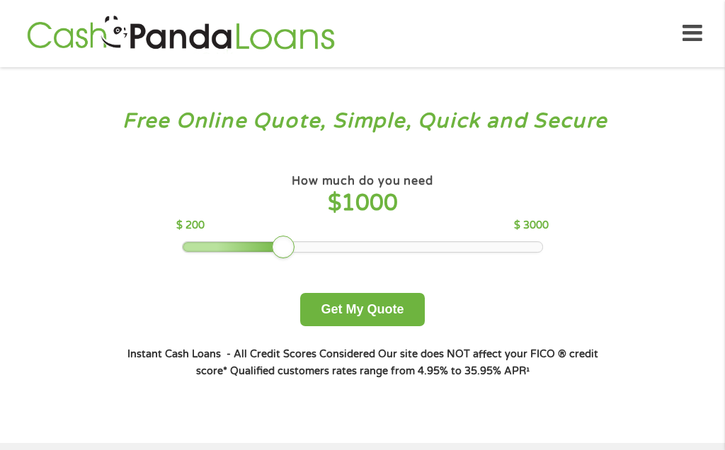
click at [379, 326] on button "Get My Quote" at bounding box center [362, 309] width 124 height 33
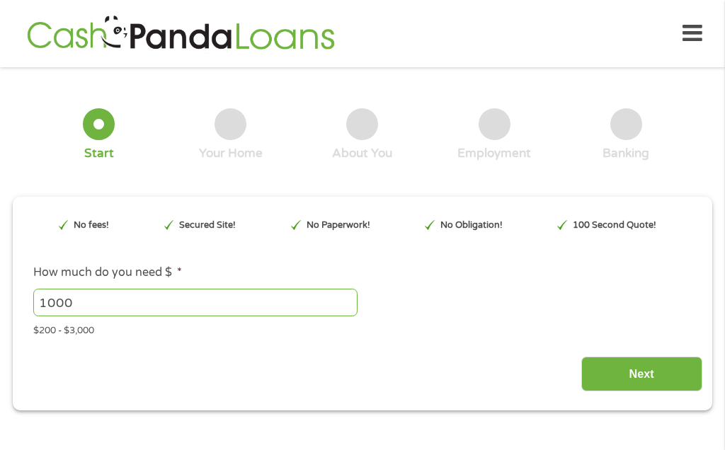
type input "CjwKCAjw49vEBhAVEiwADnMbbPIHLwNqztFT5e1cGYjdzDkjTpn6wP--LwFejOssMRFGGvOZ5I4AJRo…"
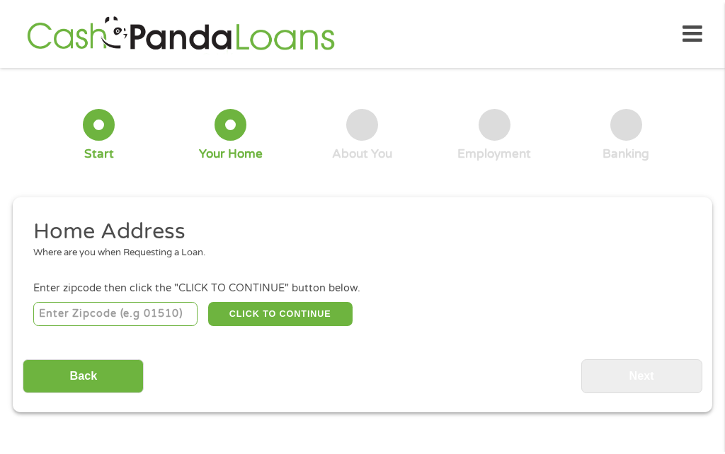
scroll to position [15, 0]
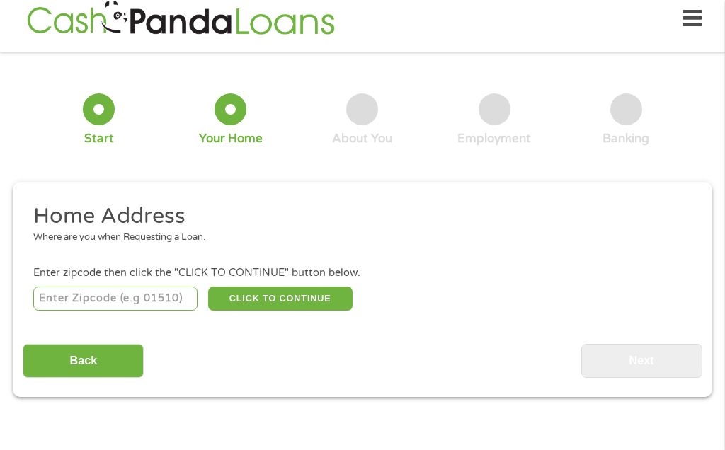
click at [141, 302] on input "number" at bounding box center [115, 299] width 165 height 24
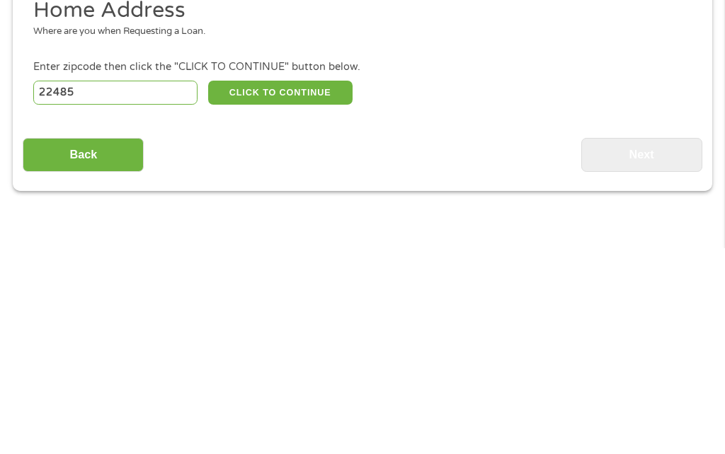
type input "22485"
click at [294, 287] on button "CLICK TO CONTINUE" at bounding box center [280, 299] width 144 height 24
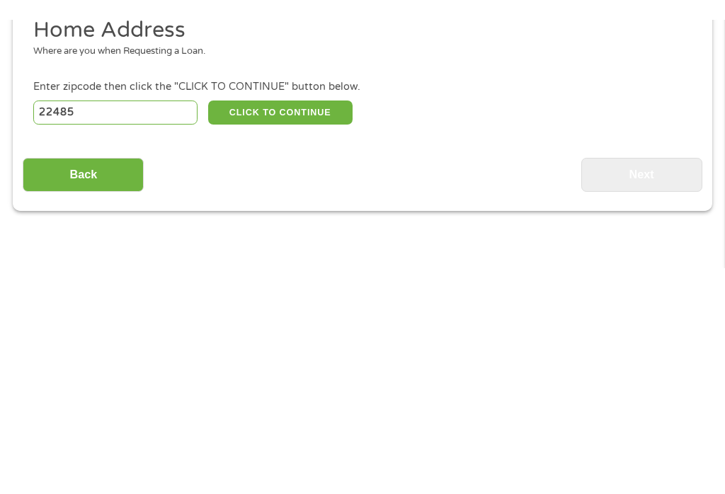
scroll to position [221, 0]
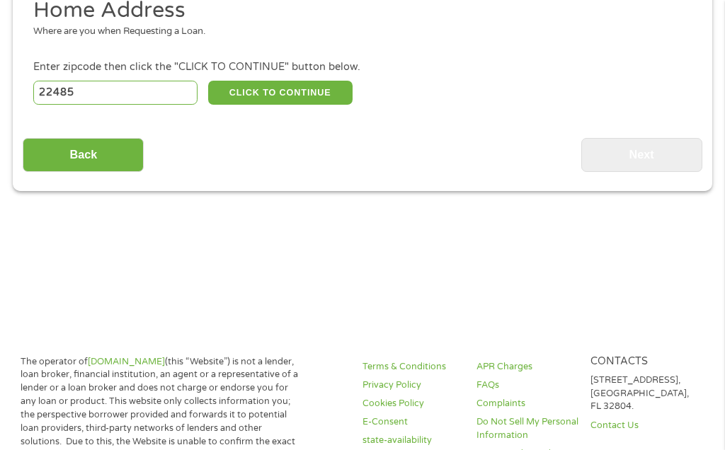
type input "22485"
type input "King George"
select select "Virginia"
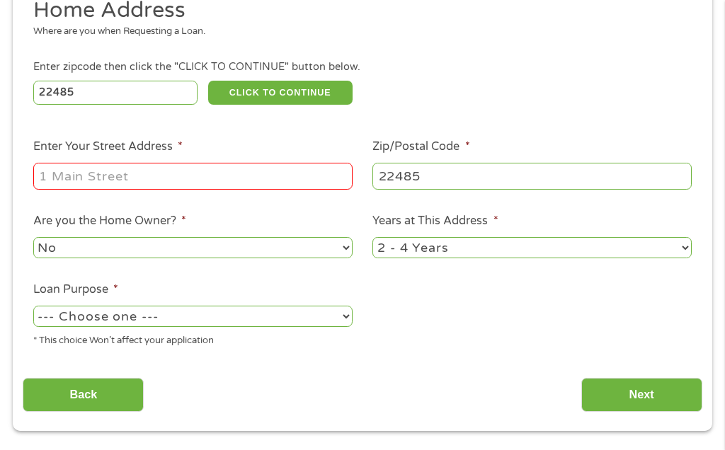
click at [242, 190] on input "Enter Your Street Address *" at bounding box center [192, 176] width 319 height 27
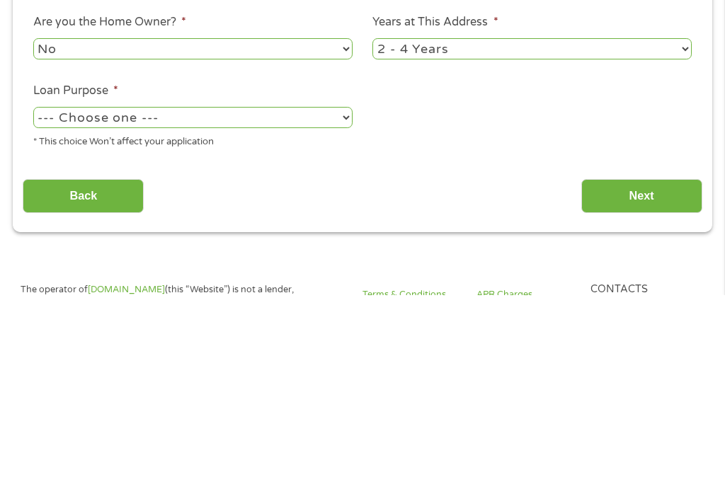
type input "5319 Thompson hill rd"
click at [342, 306] on select "--- Choose one --- Pay Bills Debt Consolidation Home Improvement Major Purchase…" at bounding box center [192, 316] width 319 height 21
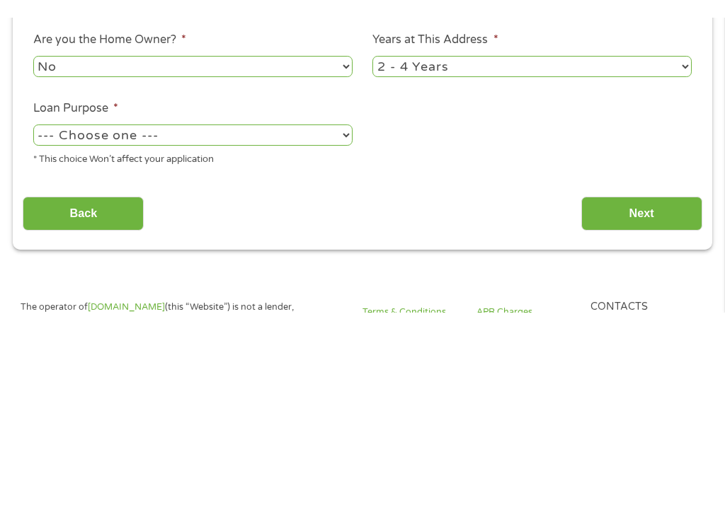
scroll to position [420, 0]
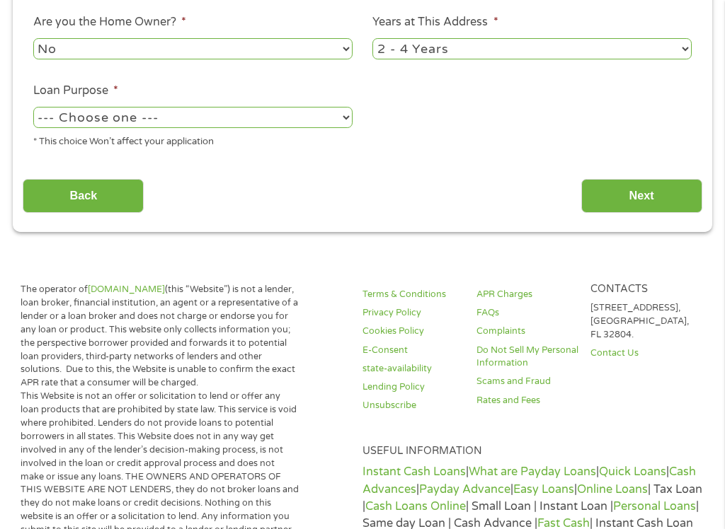
click at [313, 117] on li "Loan Purpose * --- Choose one --- Pay Bills Debt Consolidation Home Improvement…" at bounding box center [193, 115] width 340 height 67
click at [282, 127] on select "--- Choose one --- Pay Bills Debt Consolidation Home Improvement Major Purchase…" at bounding box center [192, 117] width 319 height 21
select select "paybills"
click at [647, 214] on input "Next" at bounding box center [641, 196] width 121 height 35
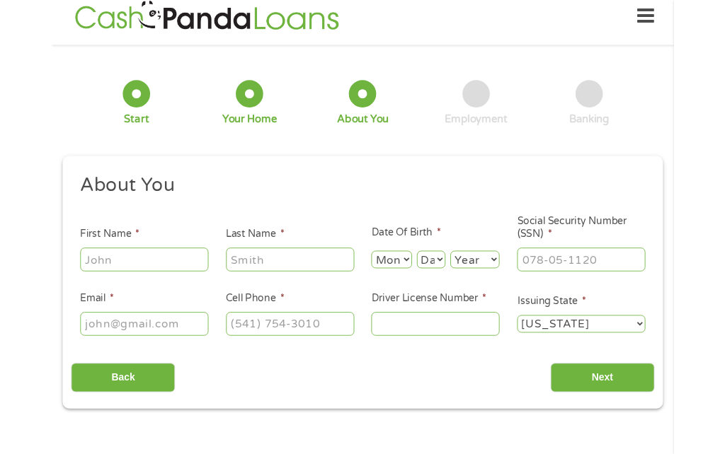
scroll to position [54, 0]
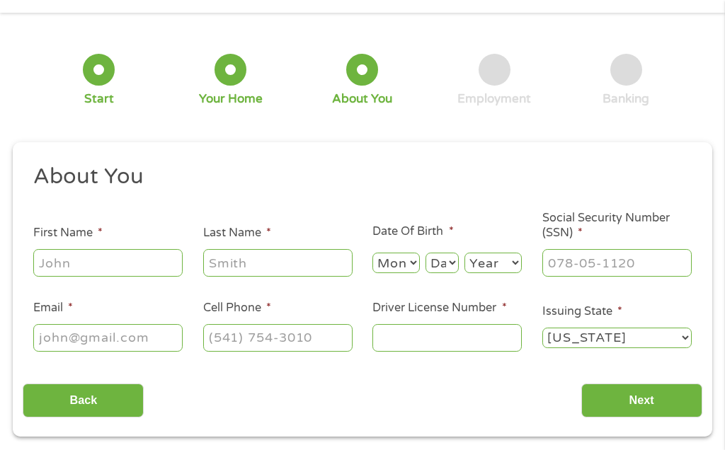
click at [125, 269] on input "First Name *" at bounding box center [107, 262] width 149 height 27
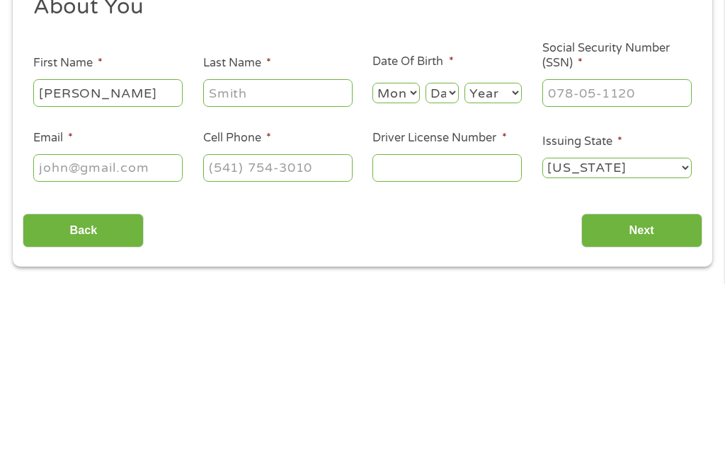
type input "Carla"
click at [298, 249] on input "Last Name *" at bounding box center [277, 262] width 149 height 27
type input "Evans"
click at [403, 253] on select "Month 1 2 3 4 5 6 7 8 9 10 11 12" at bounding box center [395, 263] width 47 height 21
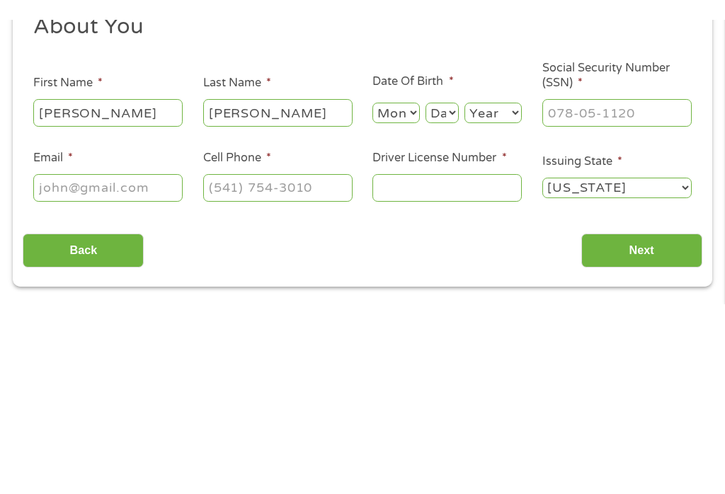
scroll to position [224, 0]
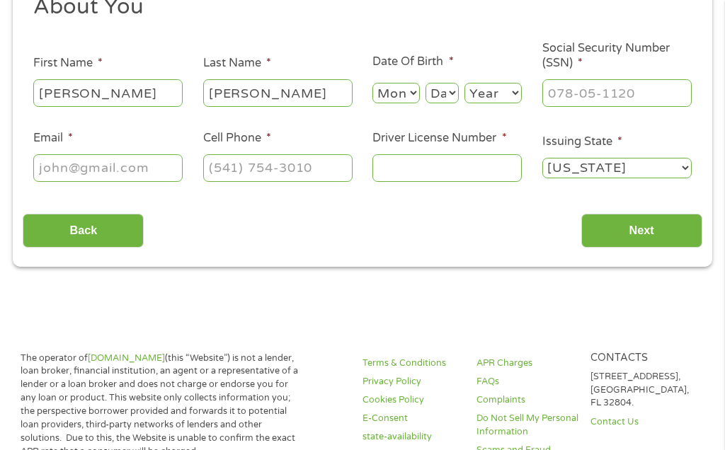
select select "1"
click at [456, 94] on select "Day 1 2 3 4 5 6 7 8 9 10 11 12 13 14 15 16 17 18 19 20 21 22 23 24 25 26 27 28 …" at bounding box center [441, 93] width 33 height 21
select select "16"
click at [512, 100] on select "Year 2007 2006 2005 2004 2003 2002 2001 2000 1999 1998 1997 1996 1995 1994 1993…" at bounding box center [492, 93] width 57 height 21
select select "1993"
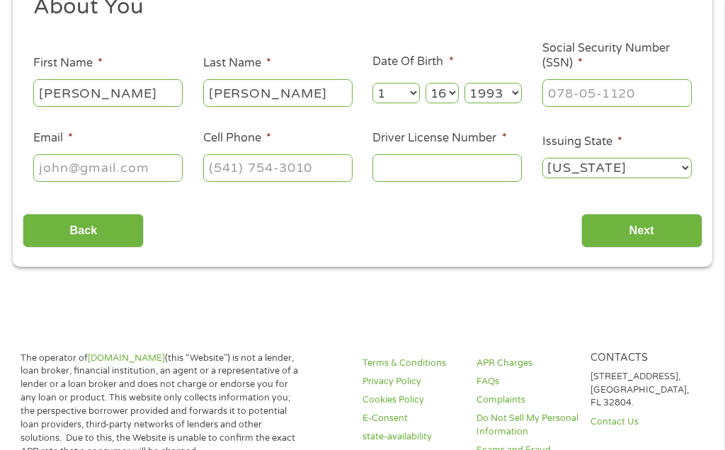
click at [633, 105] on input "Social Security Number (SSN) *" at bounding box center [616, 92] width 149 height 27
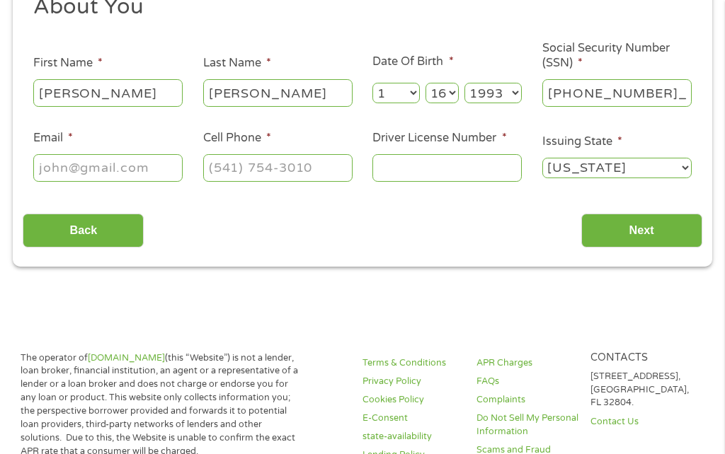
type input "219-37-6348"
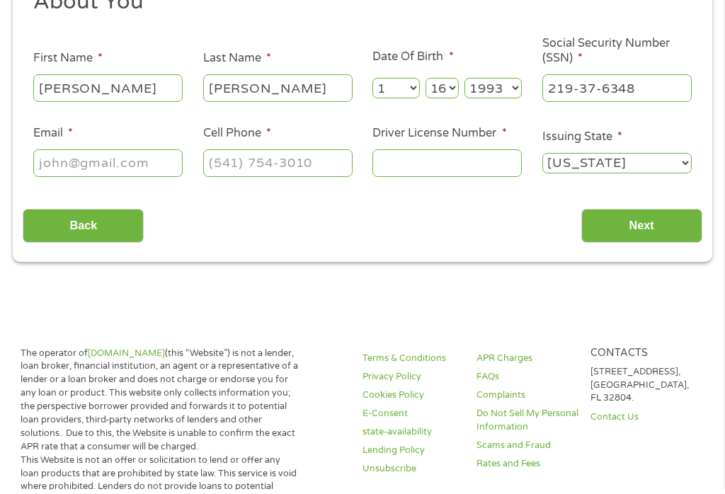
click at [127, 181] on input "Email *" at bounding box center [107, 167] width 149 height 27
type input "braymama54@gmail.com"
click at [311, 164] on input "Cell Phone *" at bounding box center [277, 167] width 149 height 27
type input "(540) 413-7737"
click at [455, 179] on input "Driver License Number *" at bounding box center [446, 167] width 149 height 27
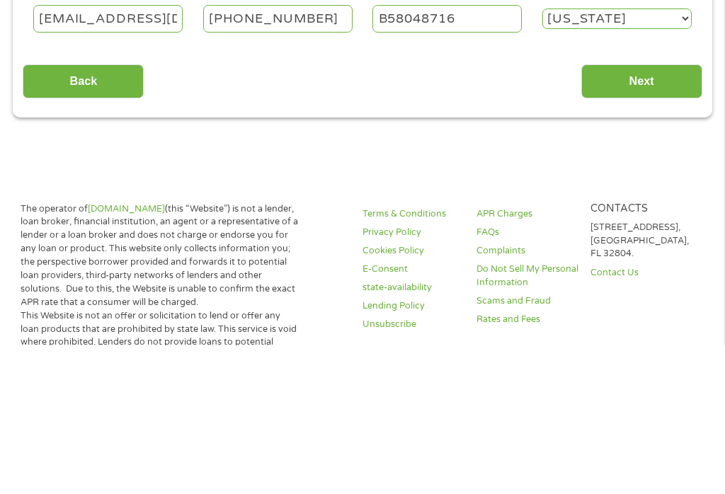
type input "B58048716"
click at [655, 214] on input "Next" at bounding box center [641, 231] width 121 height 35
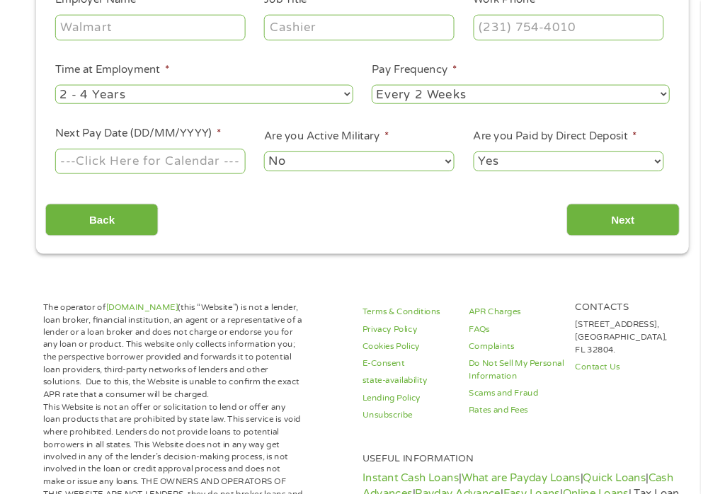
scroll to position [15, 0]
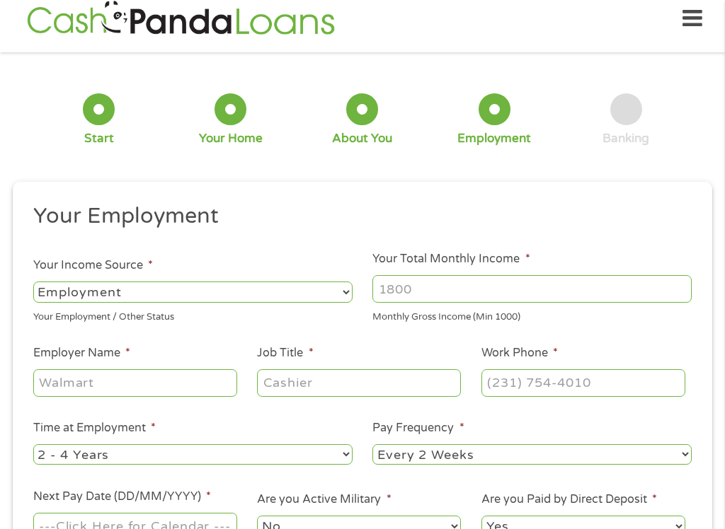
click at [516, 290] on input "Your Total Monthly Income *" at bounding box center [531, 288] width 319 height 27
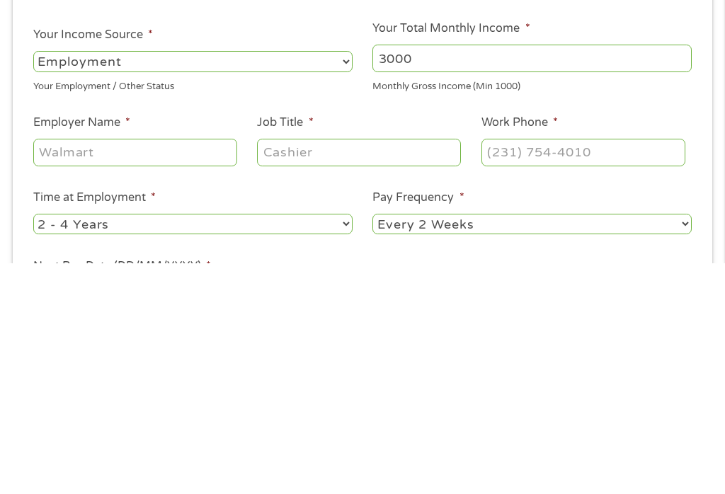
type input "3000"
click at [198, 369] on input "Employer Name *" at bounding box center [135, 382] width 204 height 27
type input "Medstar shah"
click at [364, 369] on input "Job Title *" at bounding box center [359, 382] width 204 height 27
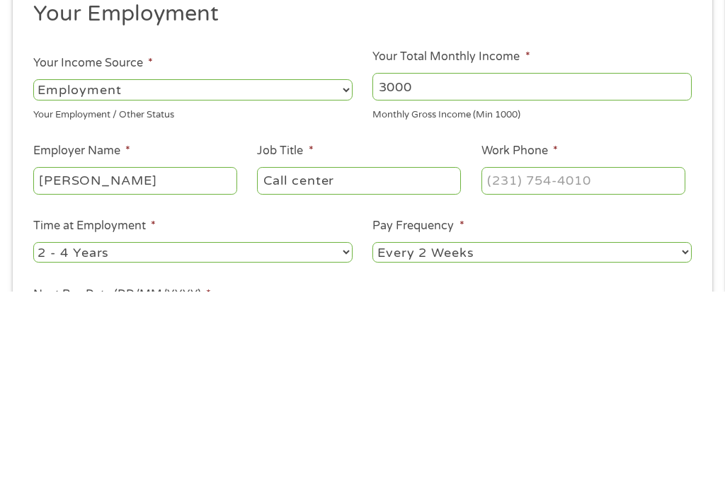
type input "Call center"
click at [572, 369] on input "Work Phone *" at bounding box center [583, 382] width 204 height 27
type input "(410) 535-4333"
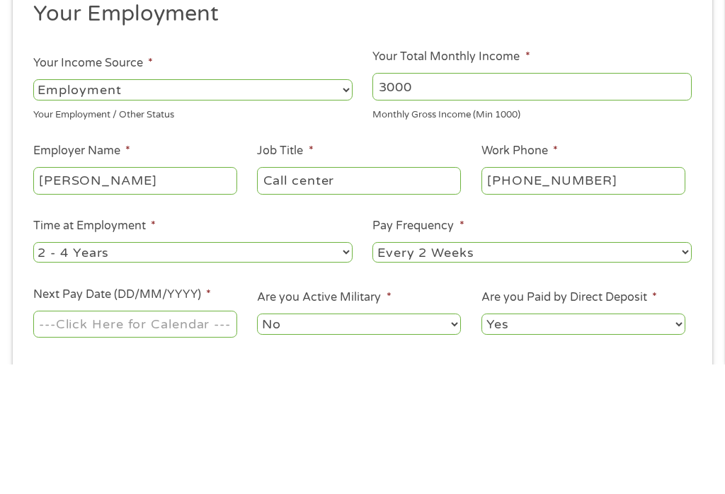
scroll to position [91, 0]
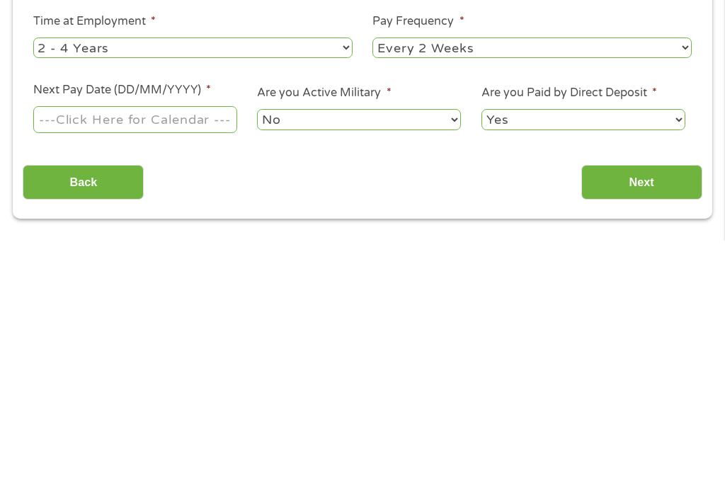
click at [212, 359] on input "Next Pay Date (DD/MM/YYYY) *" at bounding box center [135, 372] width 204 height 27
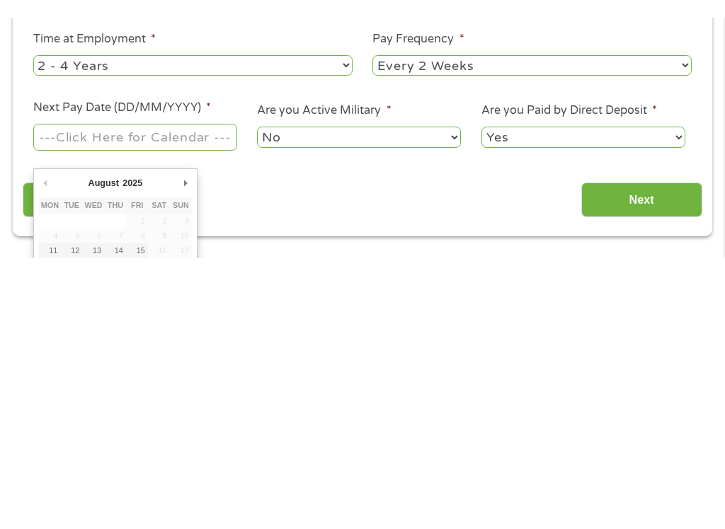
scroll to position [422, 0]
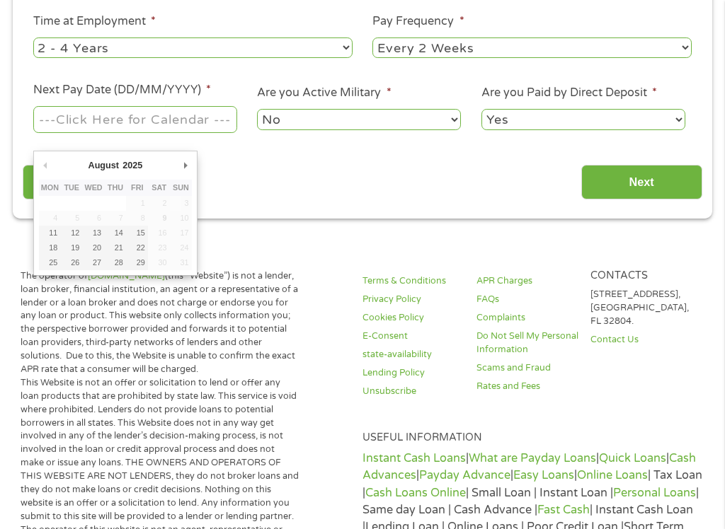
type input "15/08/2025"
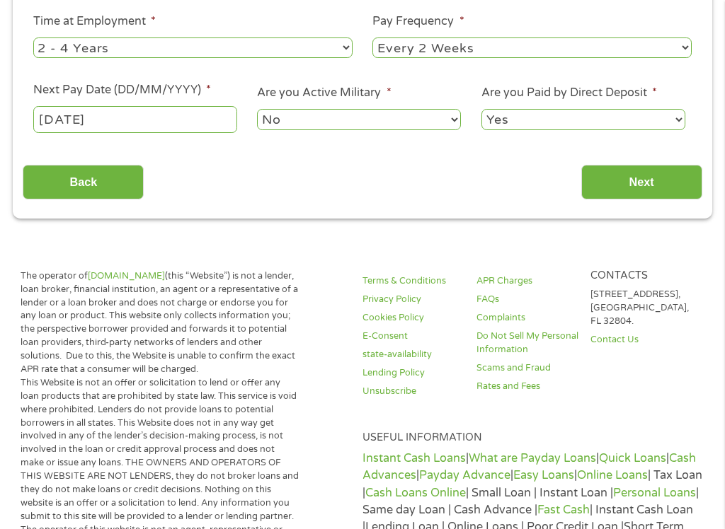
click at [643, 198] on input "Next" at bounding box center [641, 182] width 121 height 35
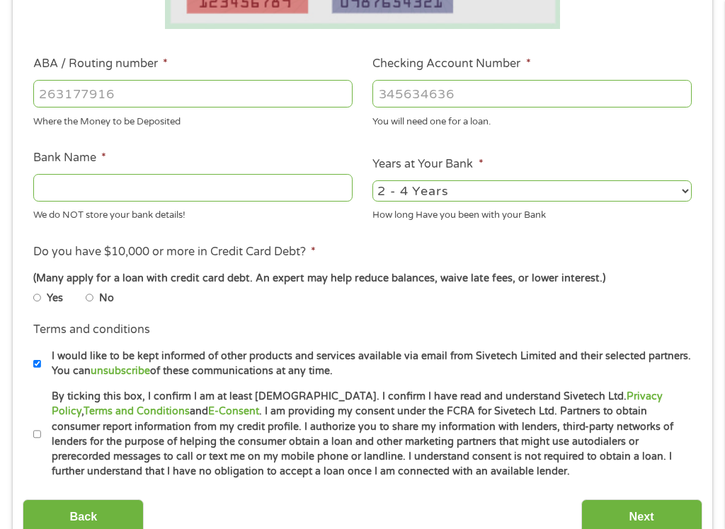
scroll to position [6, 0]
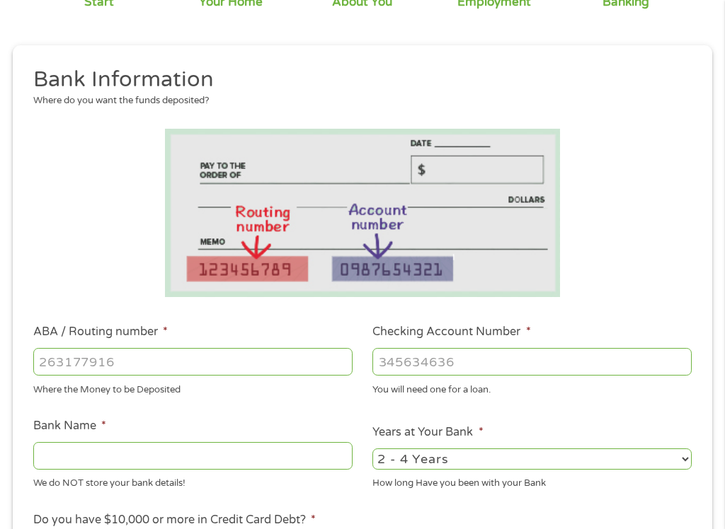
click at [295, 357] on input "ABA / Routing number *" at bounding box center [192, 362] width 319 height 27
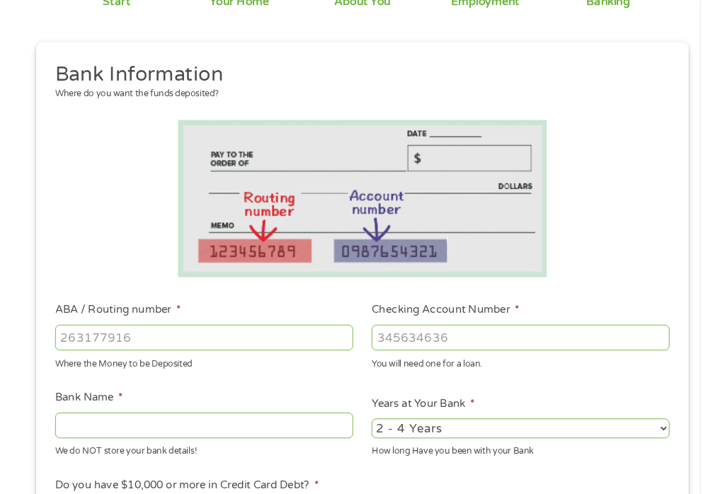
scroll to position [151, 0]
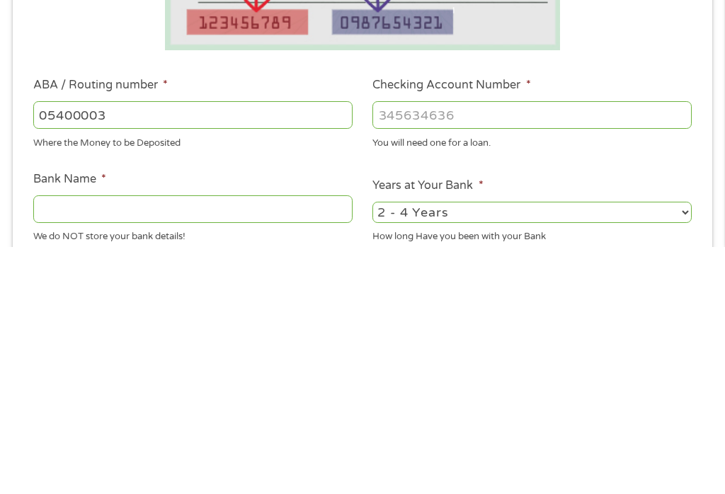
type input "054000030"
type input "PNC BANK NA"
type input "054000030"
click at [555, 349] on input "Checking Account Number *" at bounding box center [531, 362] width 319 height 27
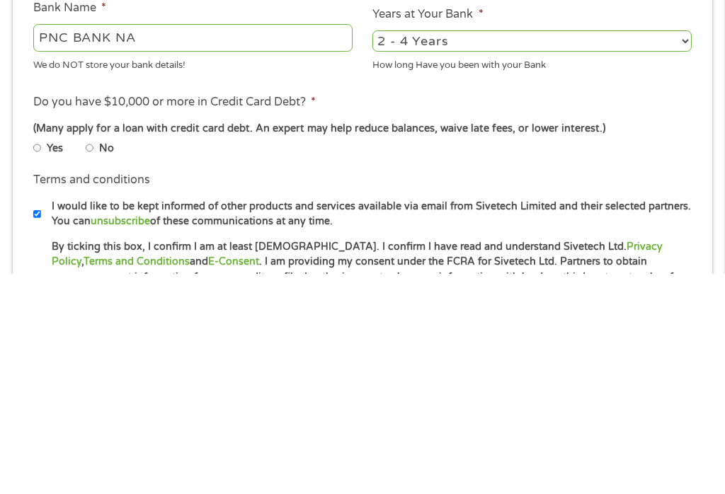
scroll to position [353, 0]
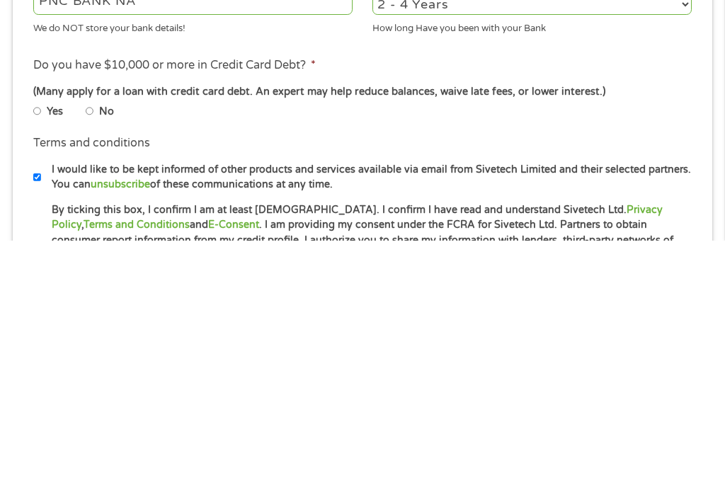
type input "5537869024"
click at [112, 357] on li "No" at bounding box center [111, 365] width 51 height 16
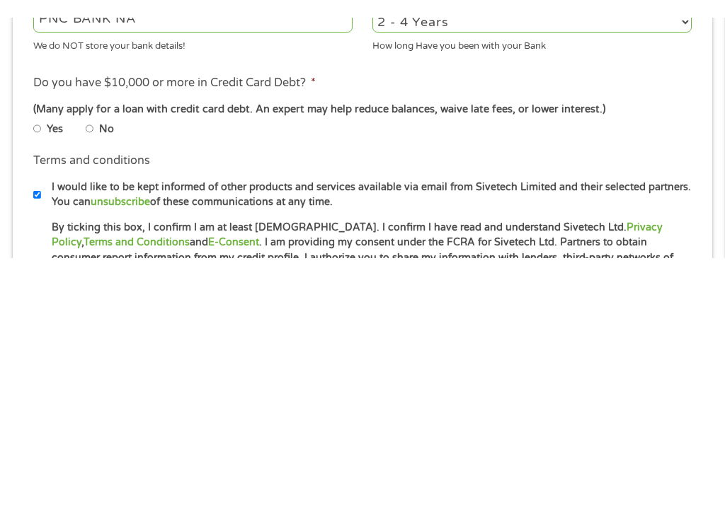
scroll to position [606, 0]
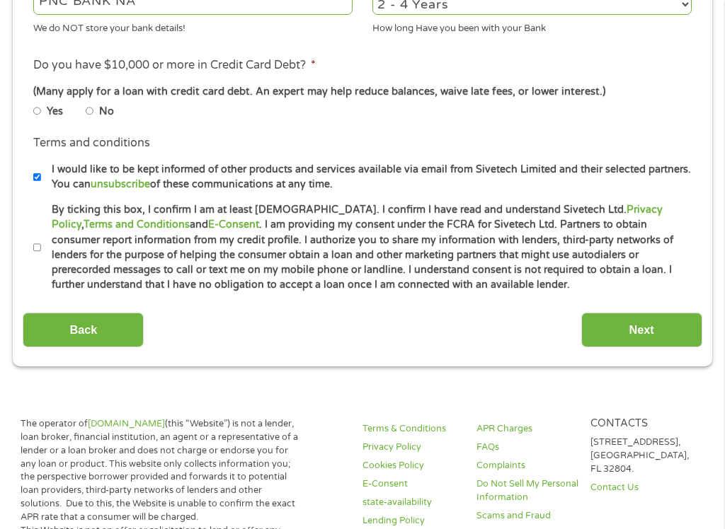
click at [86, 120] on li "Yes" at bounding box center [59, 111] width 52 height 16
click at [94, 115] on input "No" at bounding box center [90, 111] width 8 height 8
radio input "true"
click at [641, 347] on input "Next" at bounding box center [641, 330] width 121 height 35
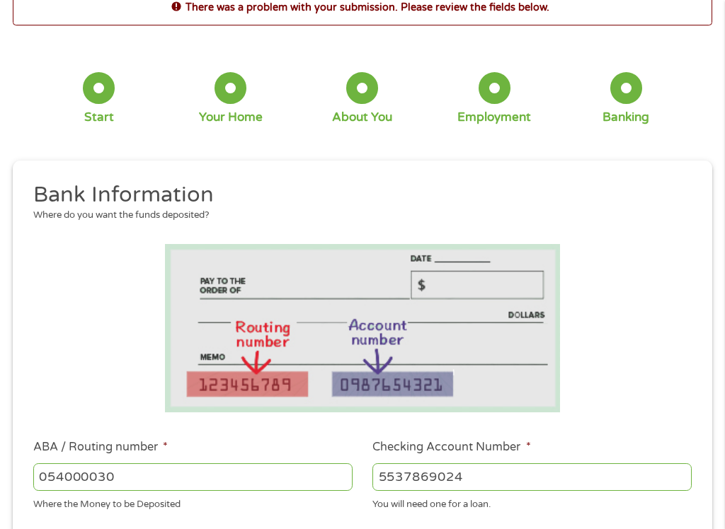
scroll to position [15, 0]
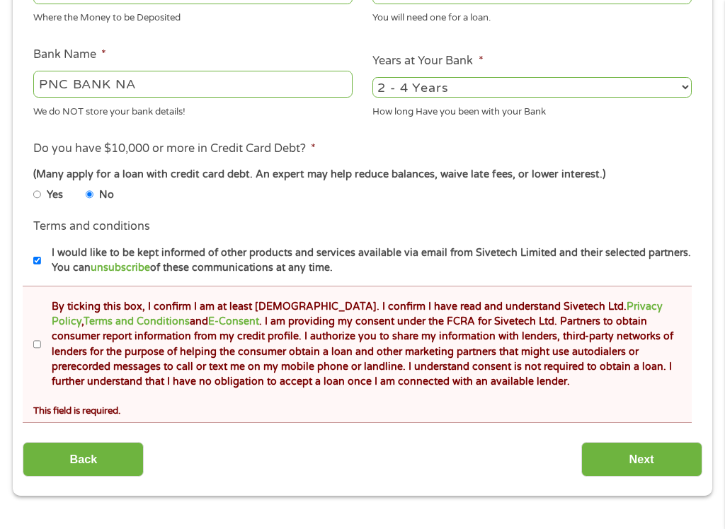
click at [34, 350] on input "By ticking this box, I confirm I am at least 18 years old. I confirm I have rea…" at bounding box center [37, 345] width 8 height 8
checkbox input "true"
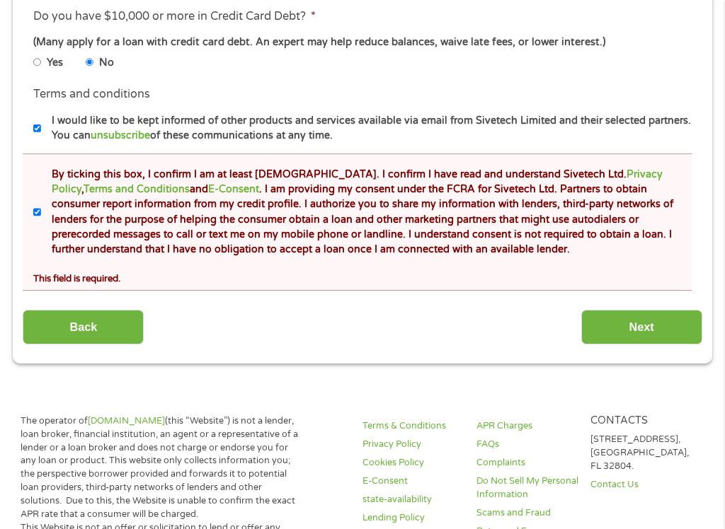
scroll to position [725, 0]
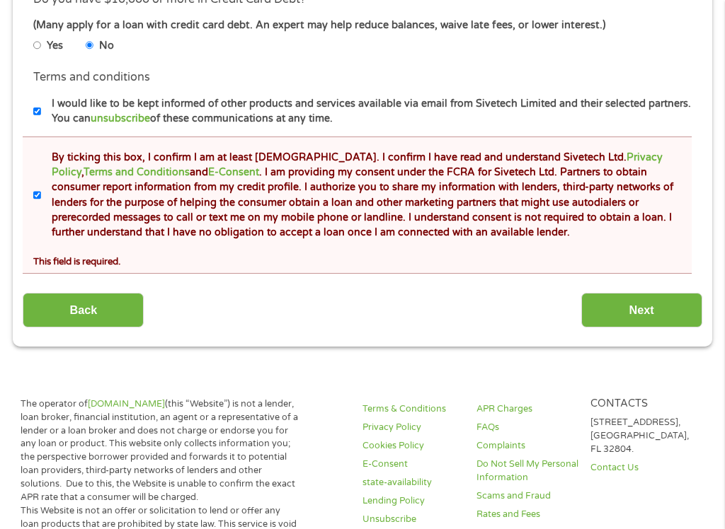
click at [672, 328] on input "Next" at bounding box center [641, 310] width 121 height 35
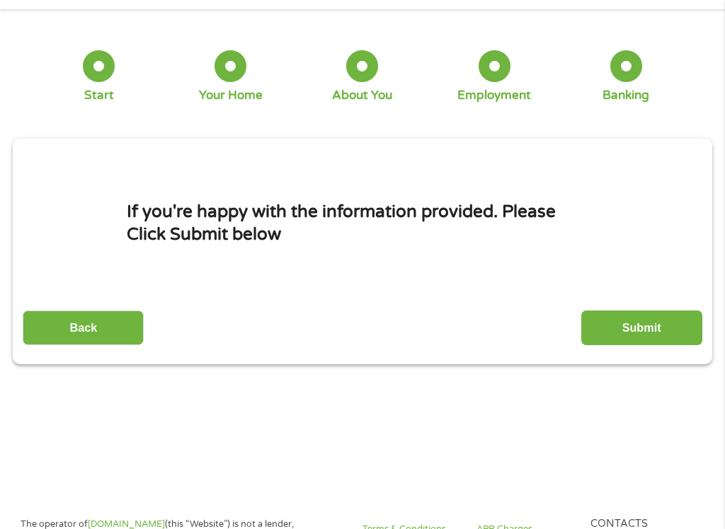
scroll to position [15, 0]
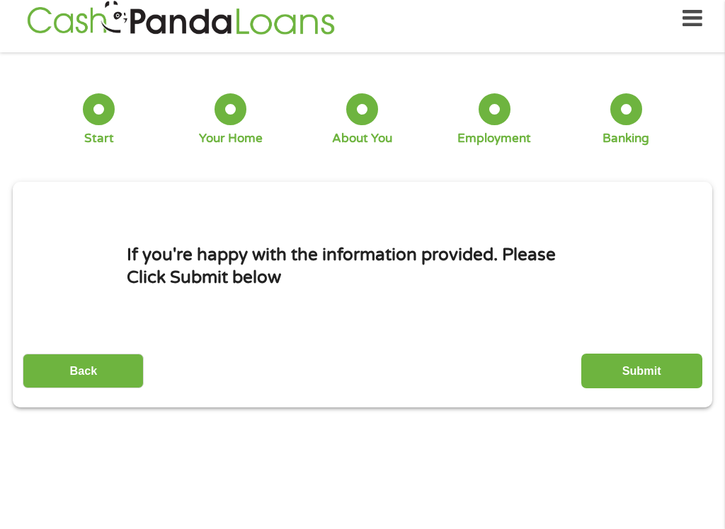
click at [657, 381] on input "Submit" at bounding box center [641, 371] width 121 height 35
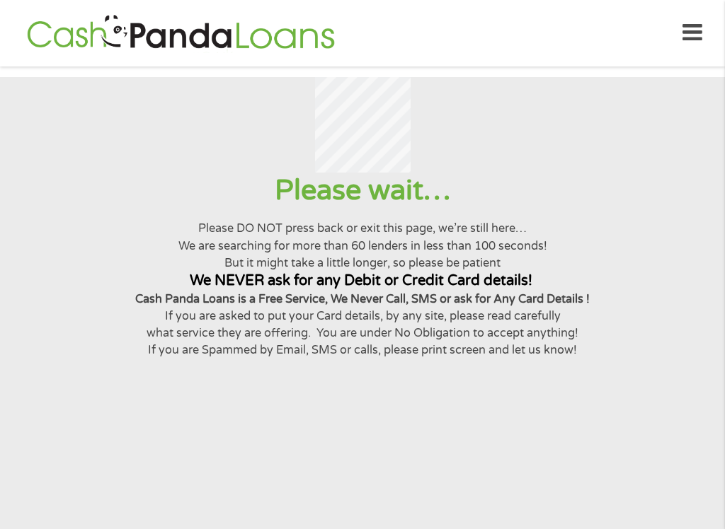
scroll to position [0, 0]
